Goal: Check status: Check status

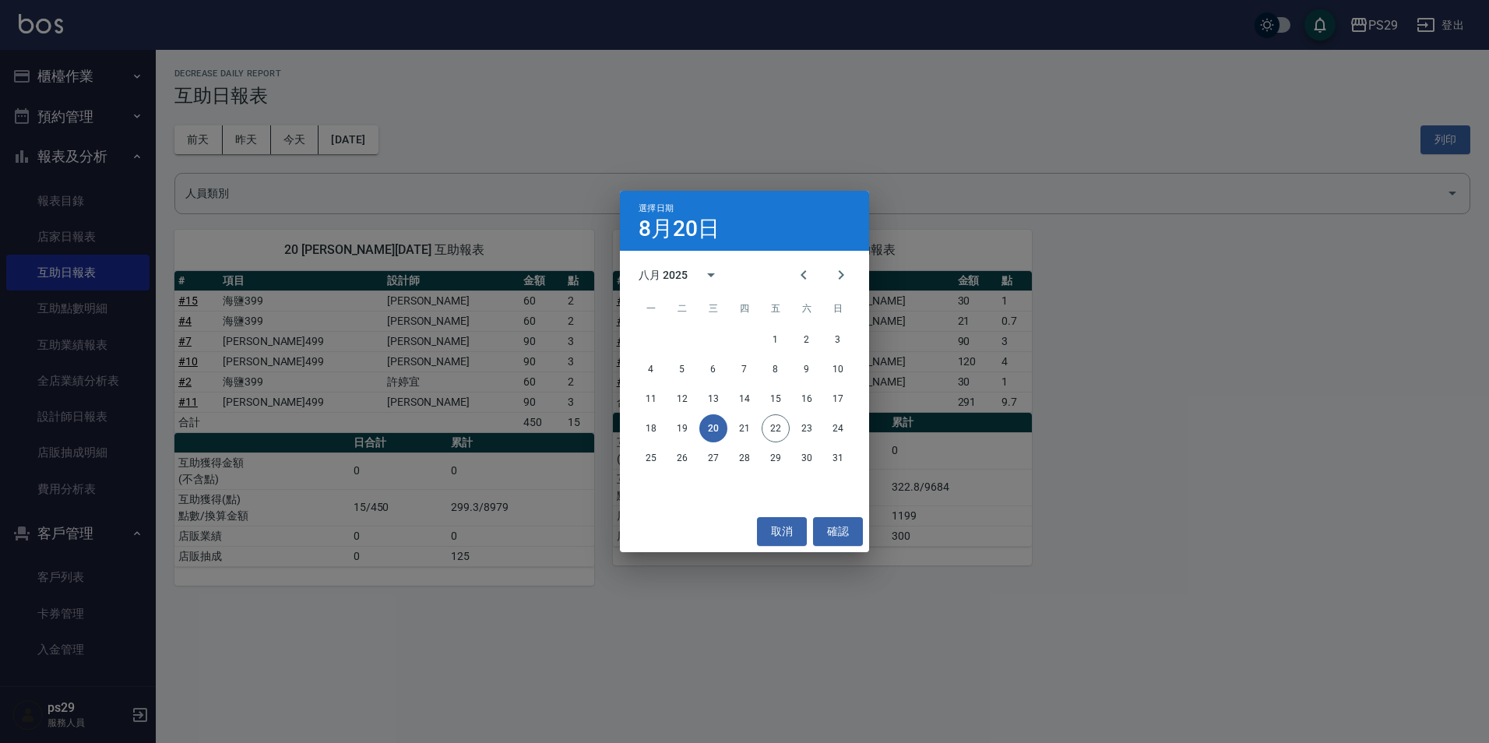
click at [719, 421] on button "20" at bounding box center [714, 428] width 28 height 28
click at [739, 430] on button "21" at bounding box center [745, 428] width 28 height 28
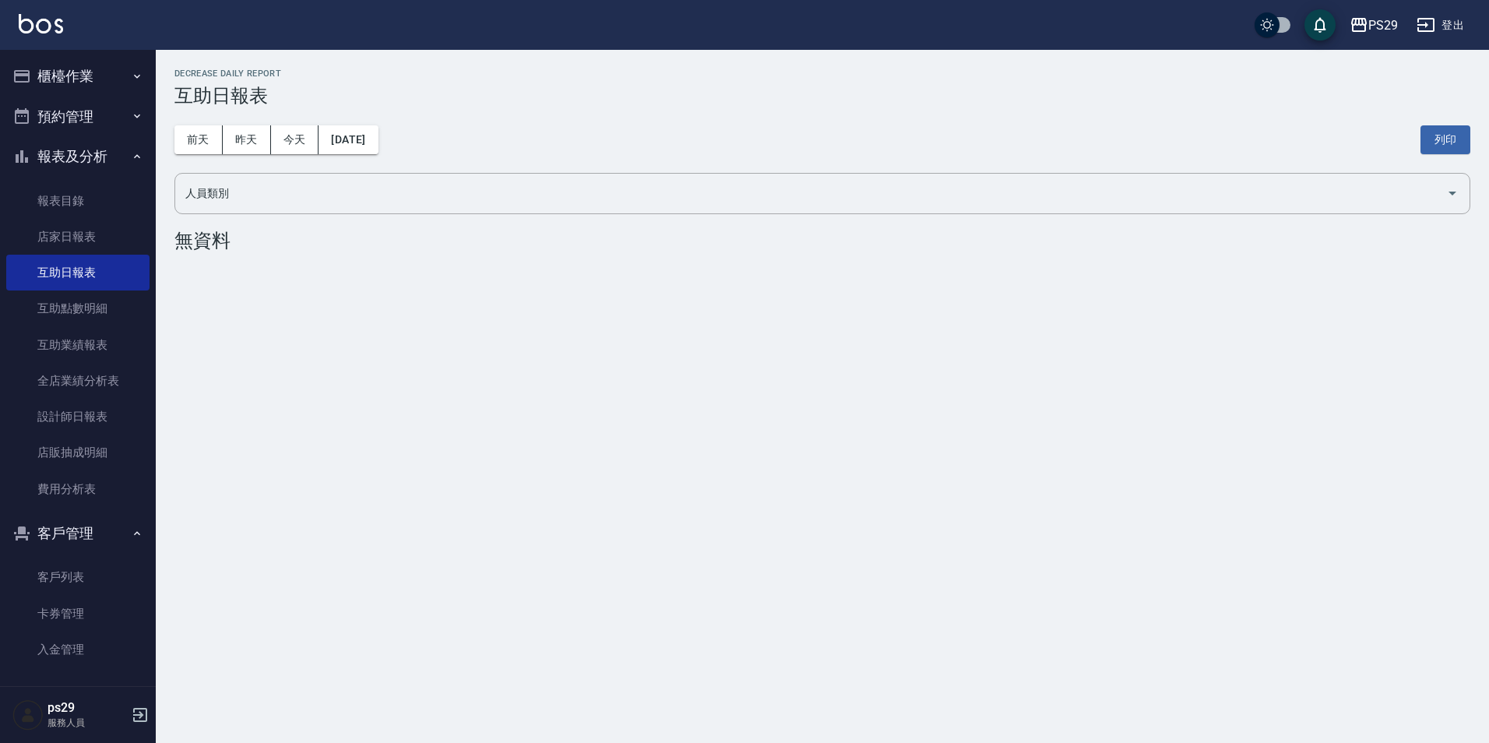
click at [368, 122] on div "[DATE] [DATE] [DATE] [DATE] 列印" at bounding box center [822, 140] width 1296 height 66
click at [378, 145] on button "[DATE]" at bounding box center [348, 139] width 59 height 29
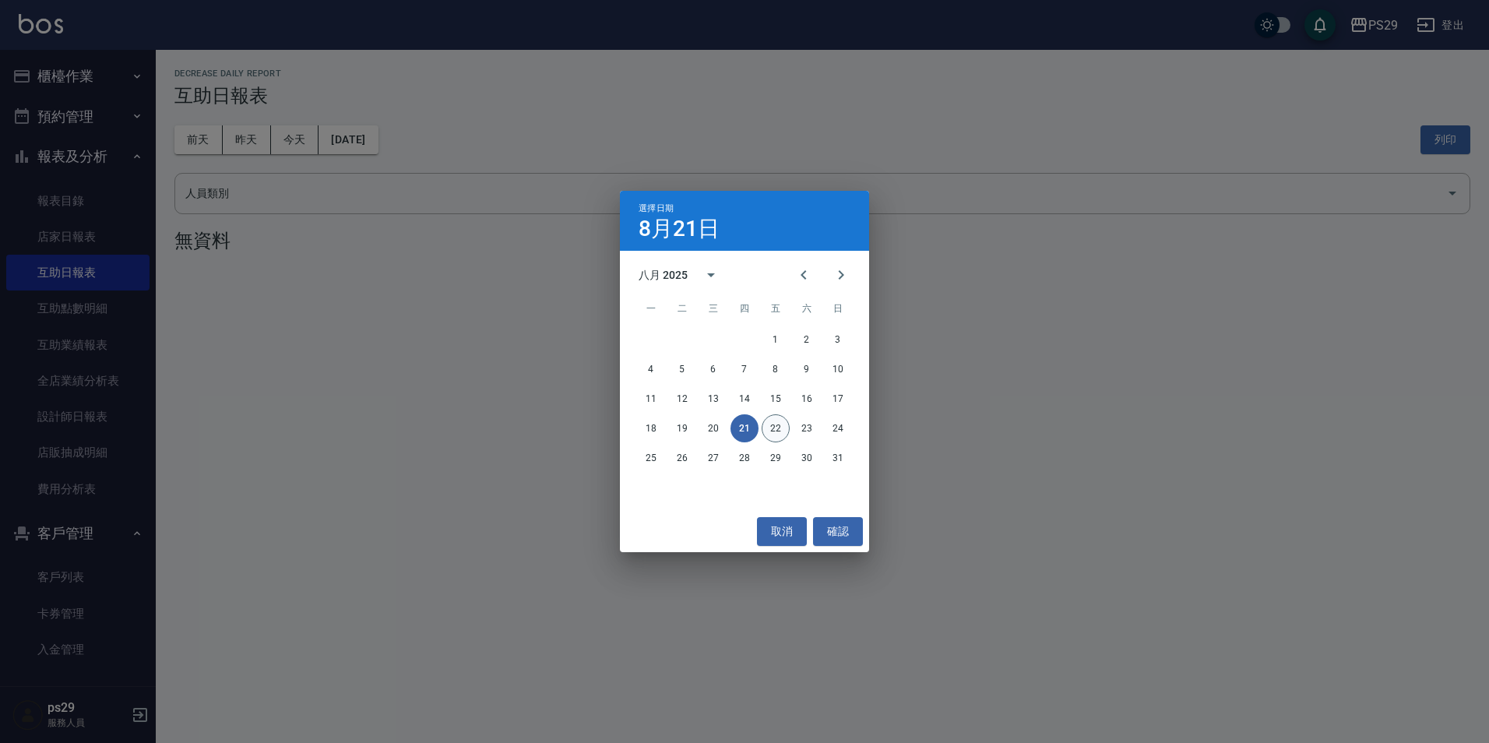
click at [767, 432] on button "22" at bounding box center [776, 428] width 28 height 28
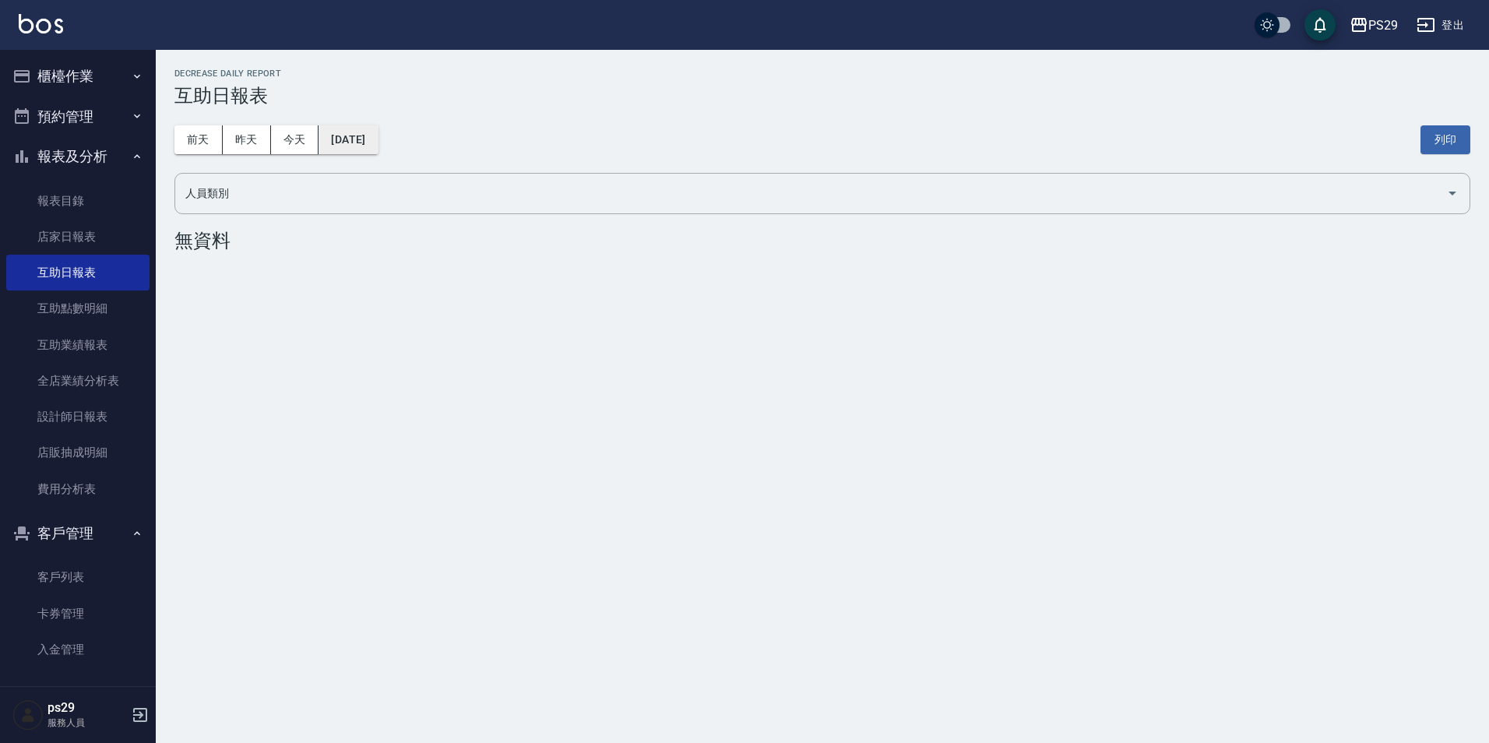
click at [361, 131] on button "[DATE]" at bounding box center [348, 139] width 59 height 29
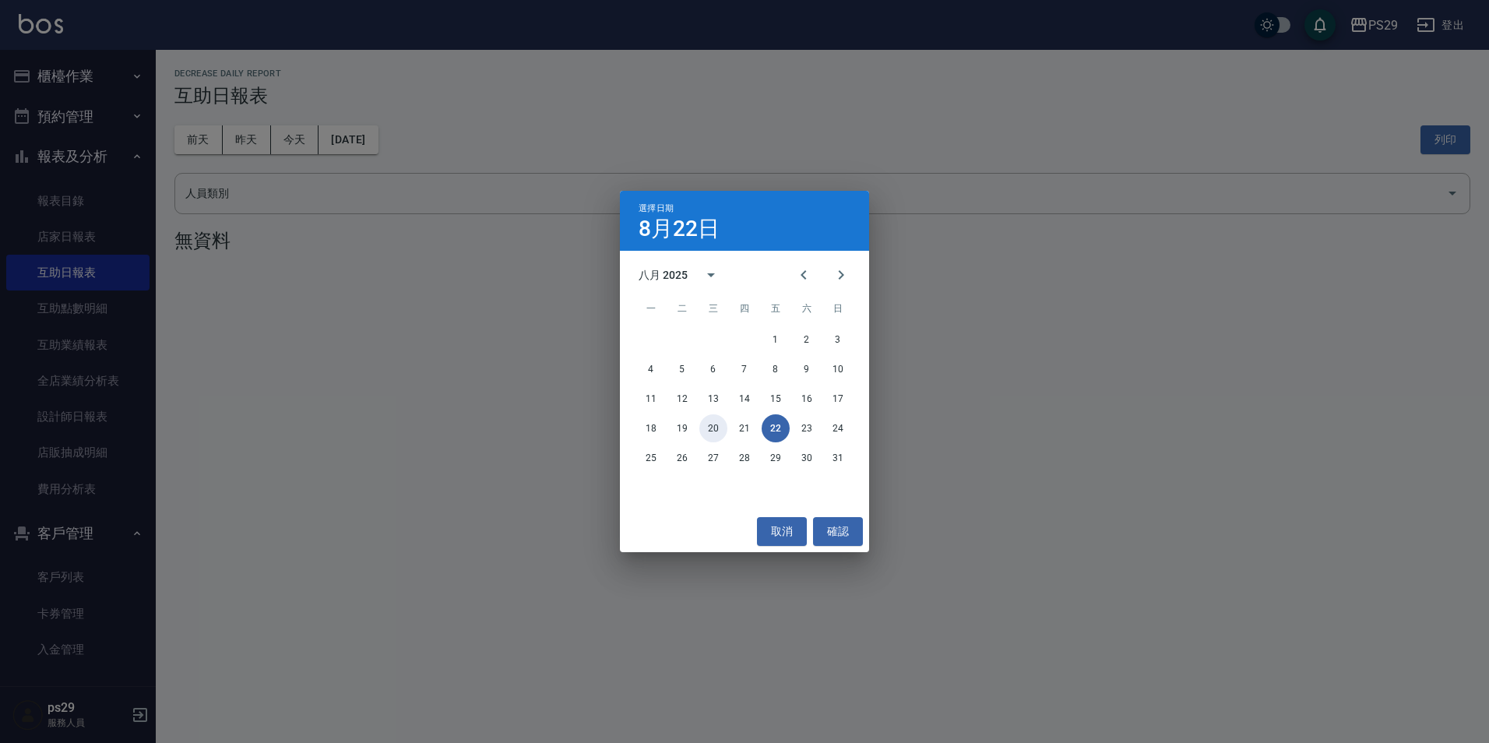
click at [711, 429] on button "20" at bounding box center [714, 428] width 28 height 28
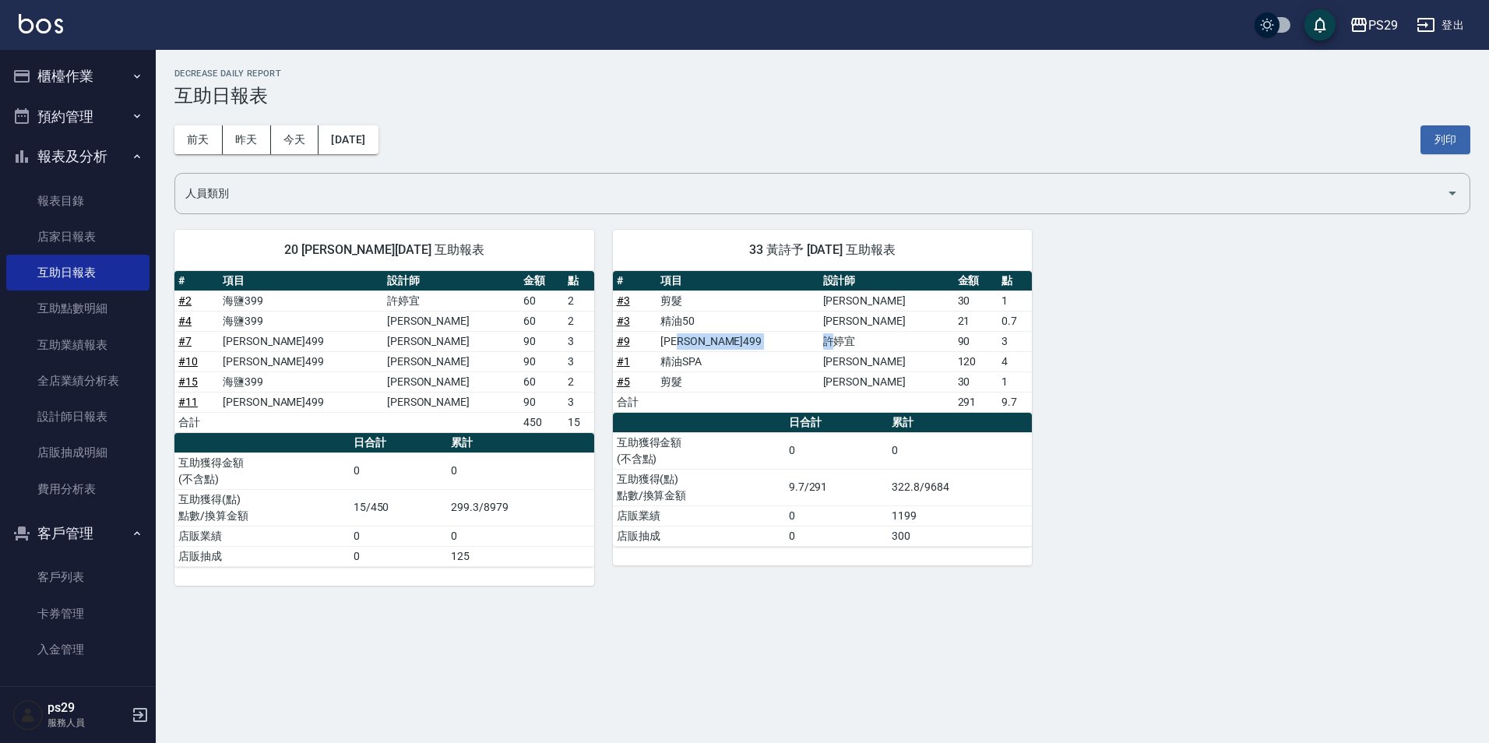
drag, startPoint x: 731, startPoint y: 339, endPoint x: 837, endPoint y: 335, distance: 106.8
click at [837, 335] on tr "# 9 [PERSON_NAME]499 [PERSON_NAME]90 3" at bounding box center [823, 341] width 420 height 20
click at [381, 108] on div "[DATE] [DATE] [DATE] [DATE] 列印" at bounding box center [822, 140] width 1296 height 66
click at [378, 135] on button "[DATE]" at bounding box center [348, 139] width 59 height 29
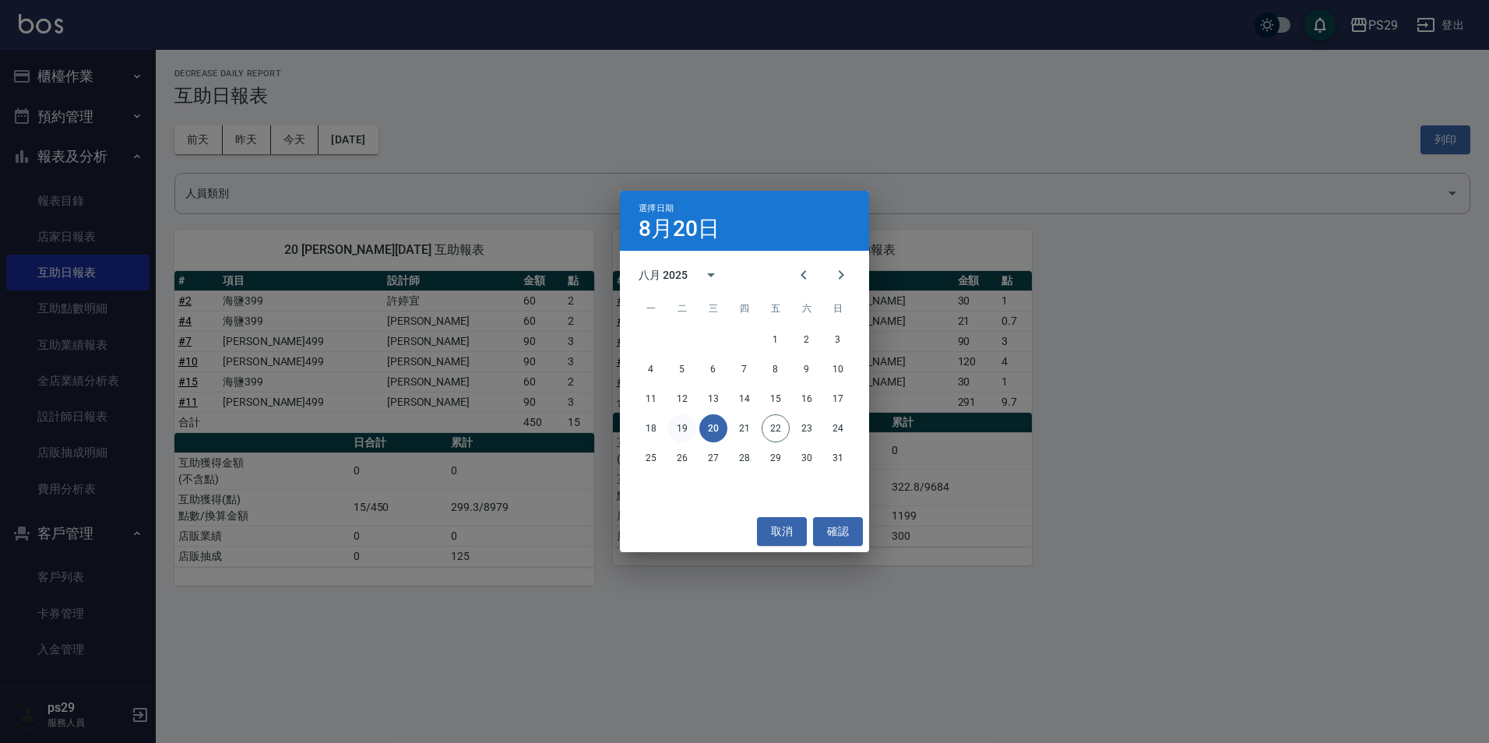
click at [676, 427] on button "19" at bounding box center [682, 428] width 28 height 28
